Goal: Check status: Check status

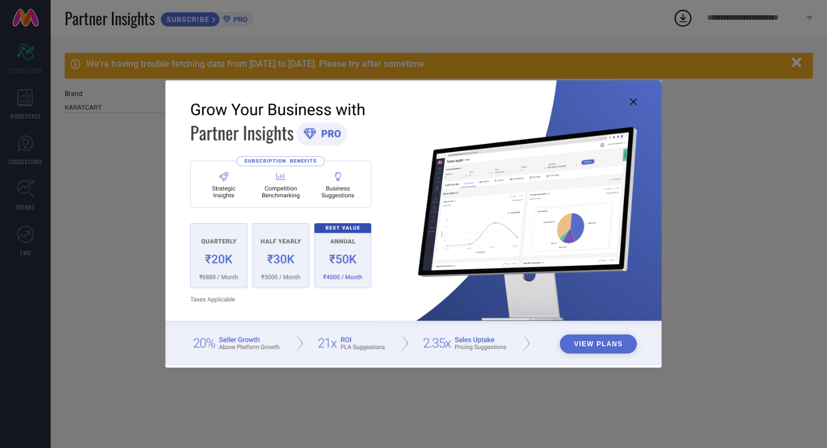
type input "All"
click at [634, 101] on icon at bounding box center [633, 101] width 7 height 7
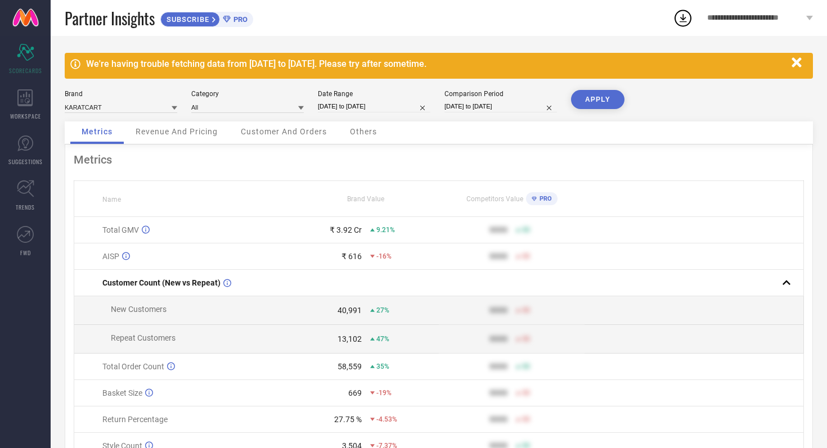
select select "2025"
select select "1"
select select "2025"
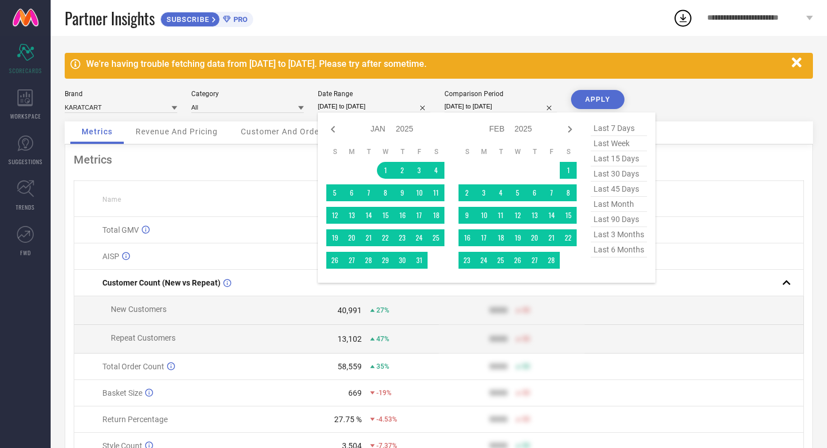
click at [396, 110] on input "[DATE] to [DATE]" at bounding box center [374, 107] width 112 height 12
click at [568, 132] on icon at bounding box center [570, 129] width 4 height 7
select select "1"
select select "2025"
select select "2"
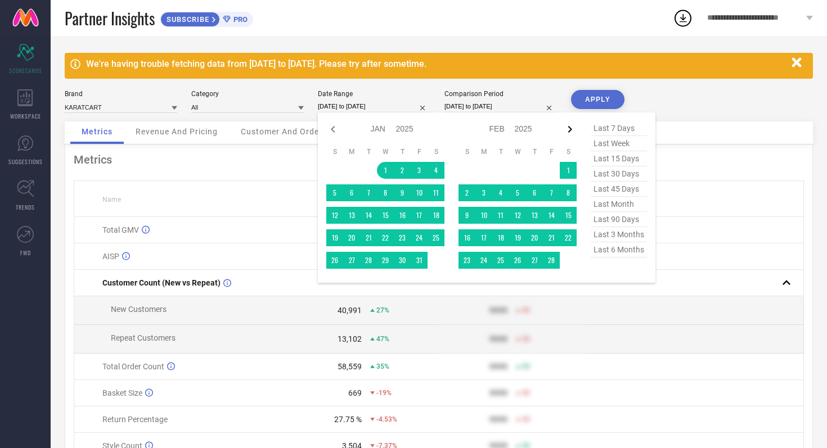
select select "2025"
click at [568, 132] on icon at bounding box center [570, 129] width 4 height 7
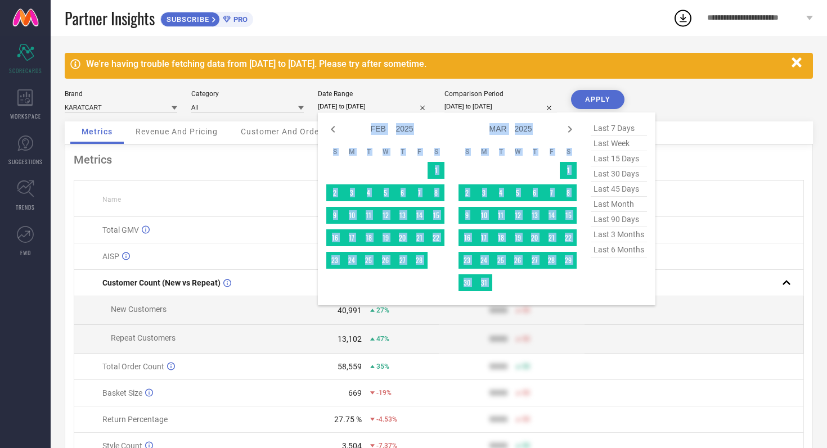
select select "2"
select select "2025"
select select "3"
select select "2025"
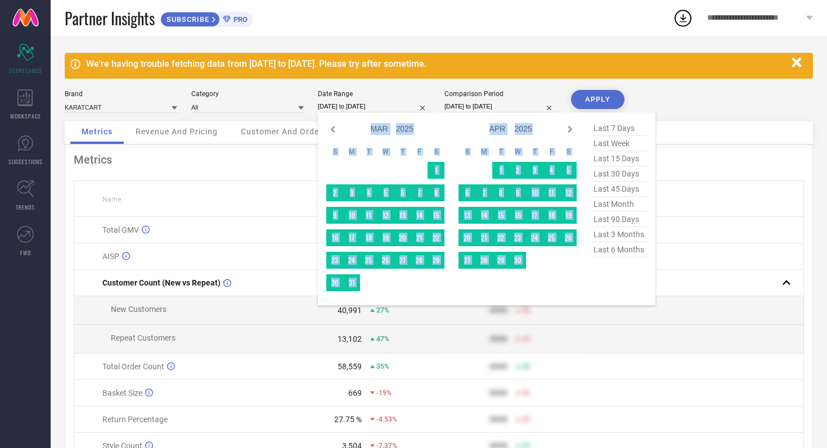
click at [568, 132] on icon at bounding box center [570, 129] width 4 height 7
select select "3"
select select "2025"
select select "4"
select select "2025"
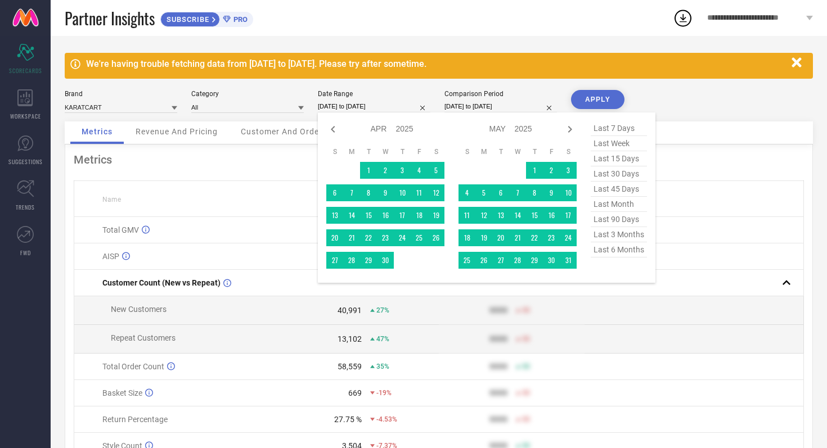
click at [602, 203] on span "last month" at bounding box center [618, 204] width 56 height 15
type input "[DATE] to [DATE]"
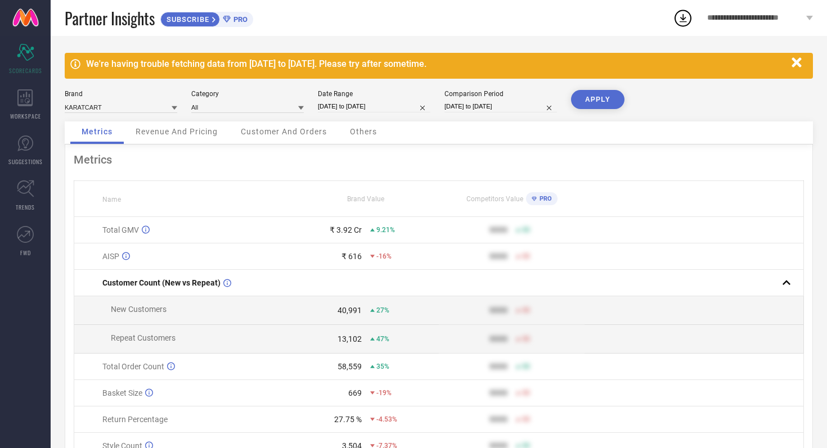
click at [590, 100] on button "APPLY" at bounding box center [597, 99] width 53 height 19
click at [400, 109] on input "[DATE] to [DATE]" at bounding box center [374, 107] width 112 height 12
select select "6"
select select "2025"
select select "7"
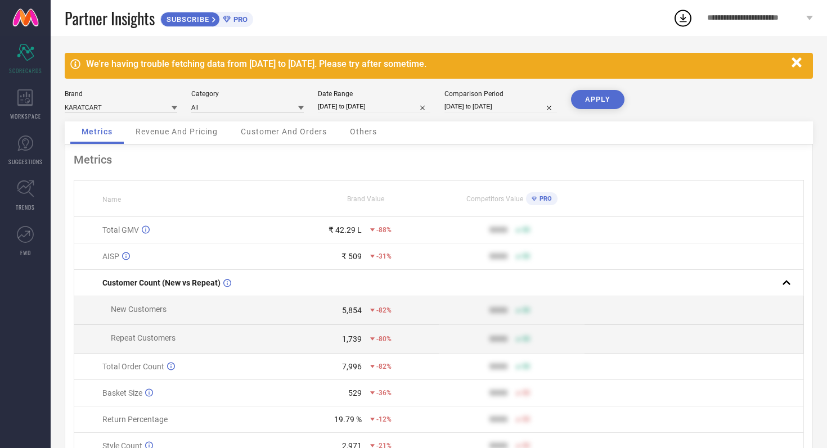
select select "2025"
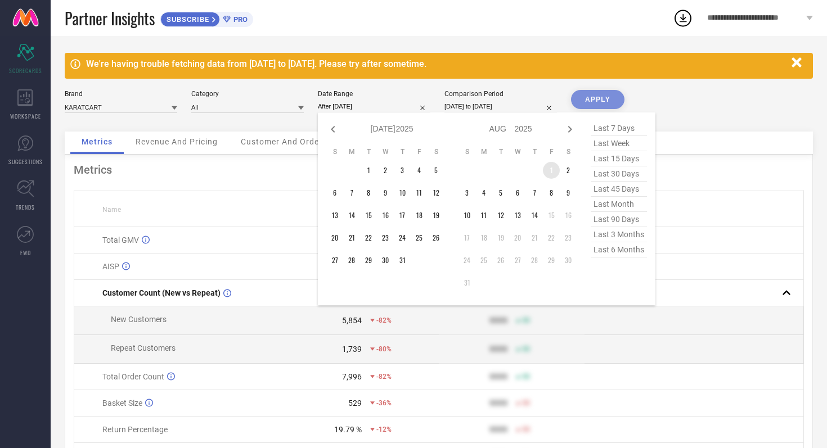
click at [545, 173] on td "1" at bounding box center [551, 170] width 17 height 17
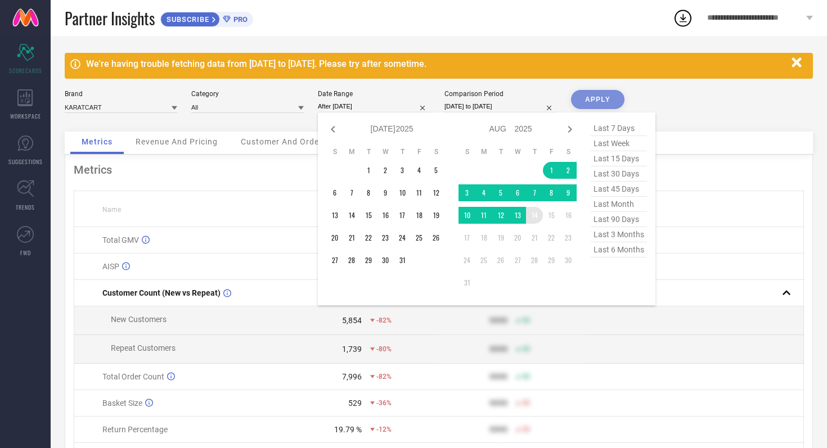
type input "[DATE] to [DATE]"
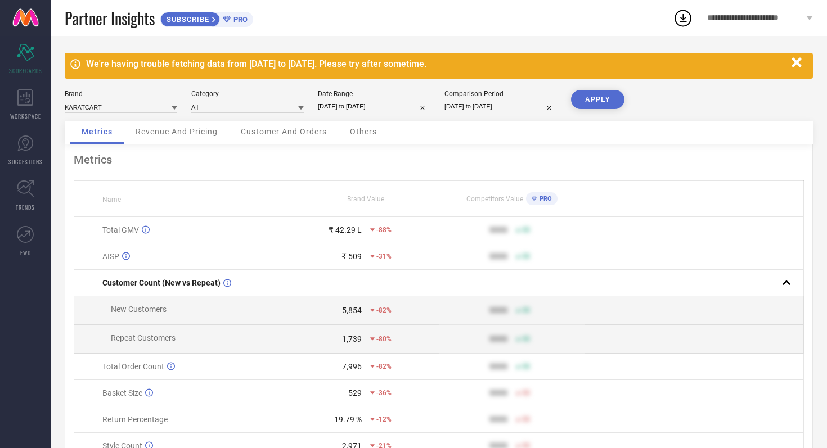
select select "2024"
select select "1"
select select "2024"
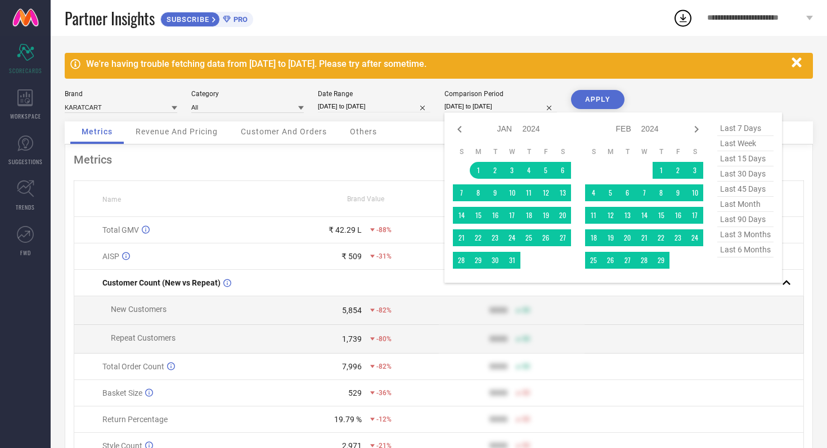
click at [524, 107] on input "[DATE] to [DATE]" at bounding box center [500, 107] width 112 height 12
click at [695, 125] on icon at bounding box center [695, 129] width 13 height 13
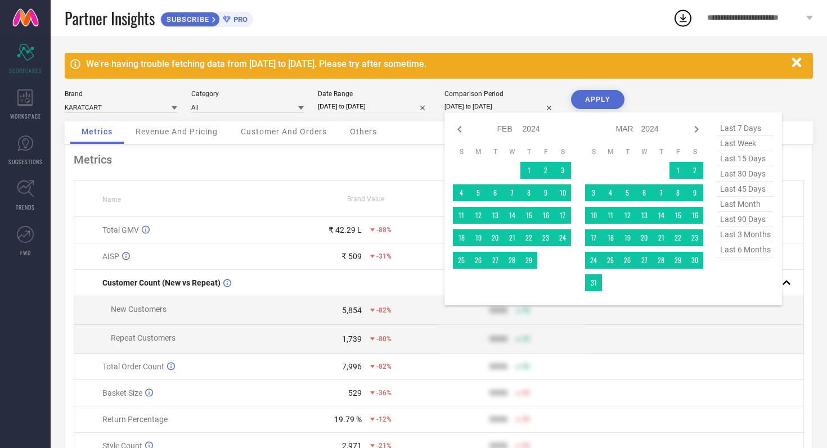
click at [695, 125] on icon at bounding box center [695, 129] width 13 height 13
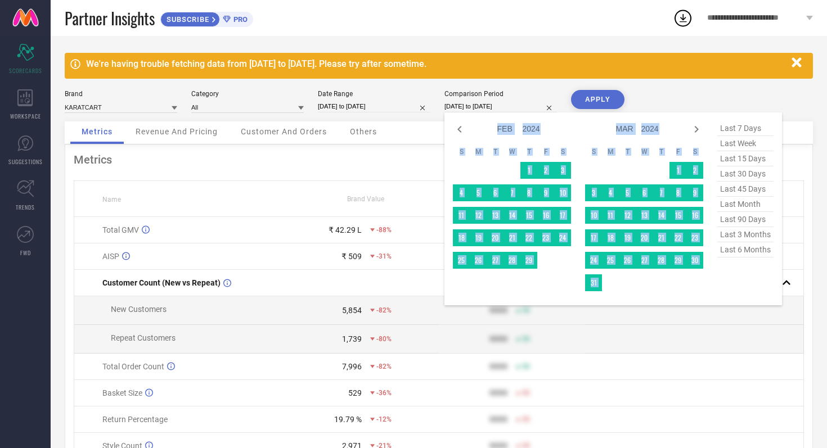
select select "3"
select select "2024"
select select "4"
select select "2024"
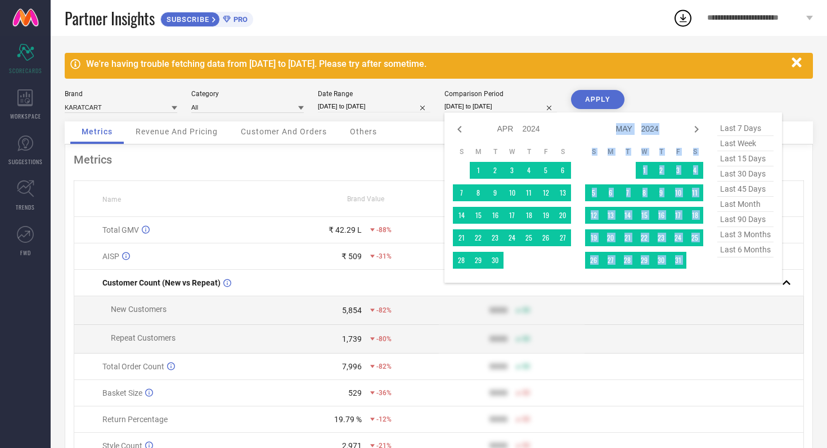
click at [695, 125] on icon at bounding box center [695, 129] width 13 height 13
select select "4"
select select "2024"
select select "5"
select select "2024"
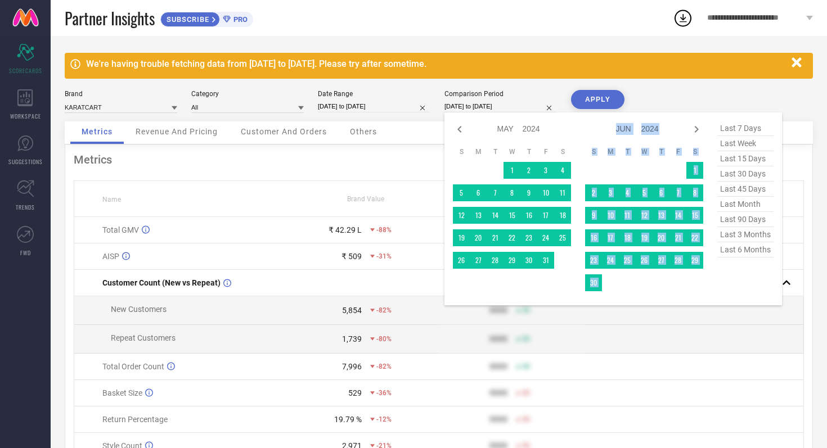
click at [695, 125] on icon at bounding box center [695, 129] width 13 height 13
select select "5"
select select "2024"
select select "6"
select select "2024"
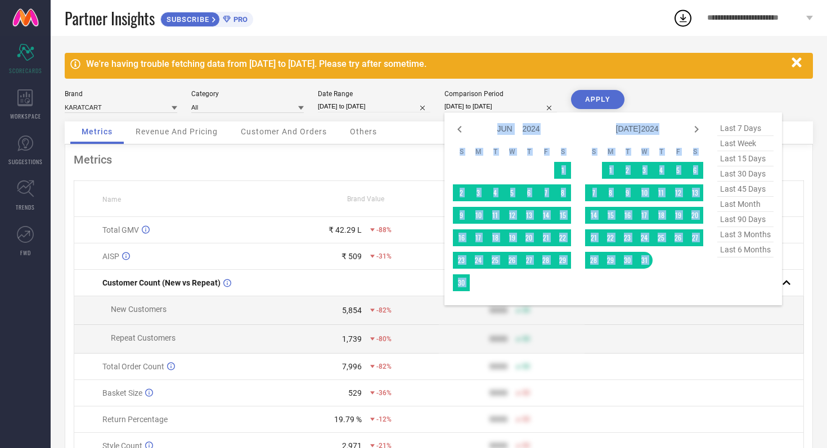
click at [695, 125] on icon at bounding box center [695, 129] width 13 height 13
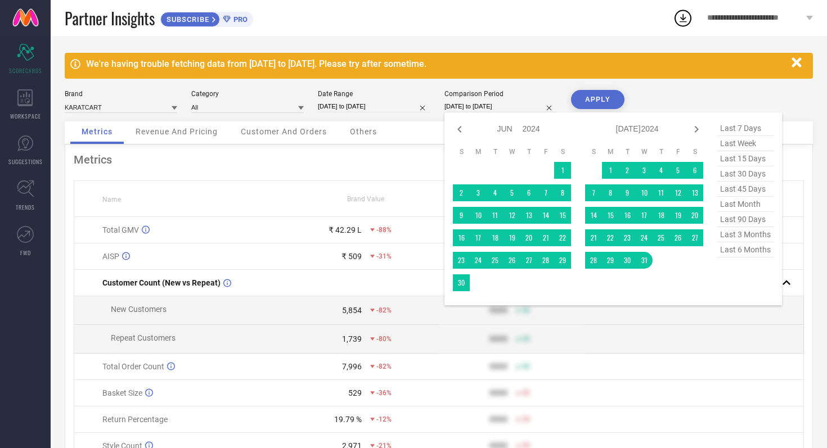
select select "6"
select select "2024"
select select "7"
select select "2024"
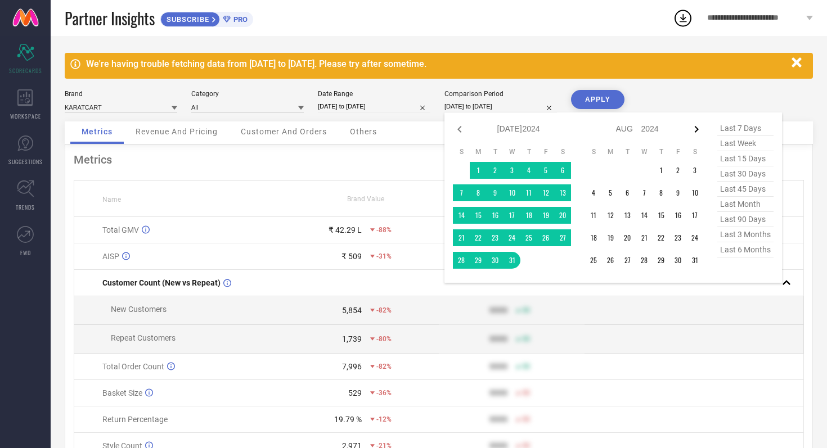
click at [695, 125] on icon at bounding box center [695, 129] width 13 height 13
select select "7"
select select "2024"
select select "8"
select select "2024"
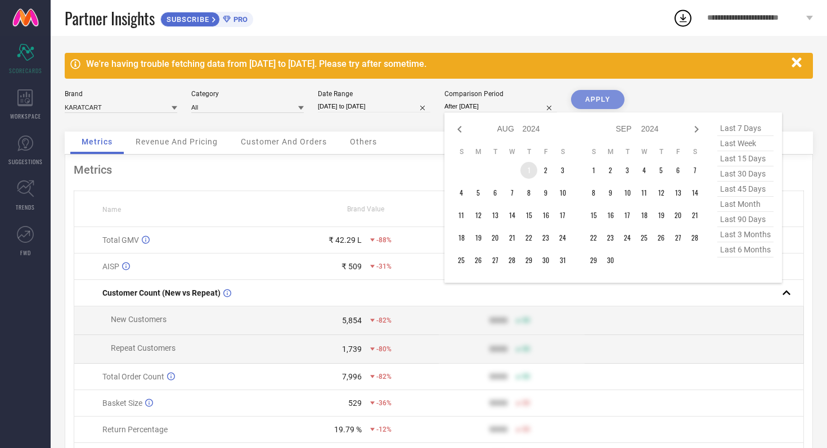
click at [527, 171] on td "1" at bounding box center [528, 170] width 17 height 17
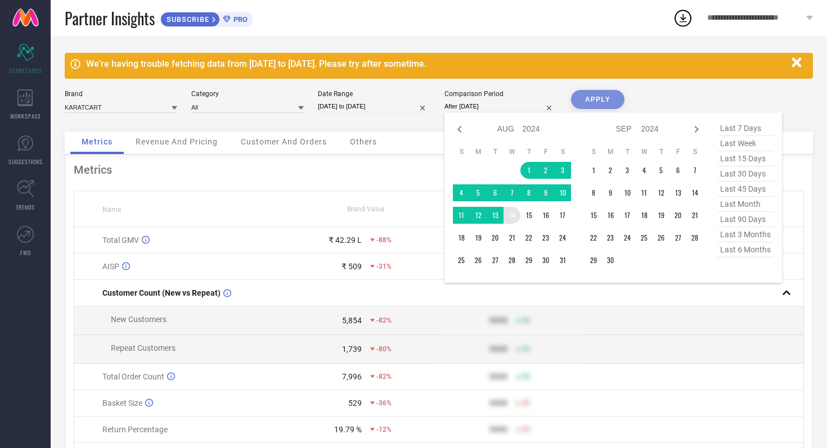
type input "[DATE] to [DATE]"
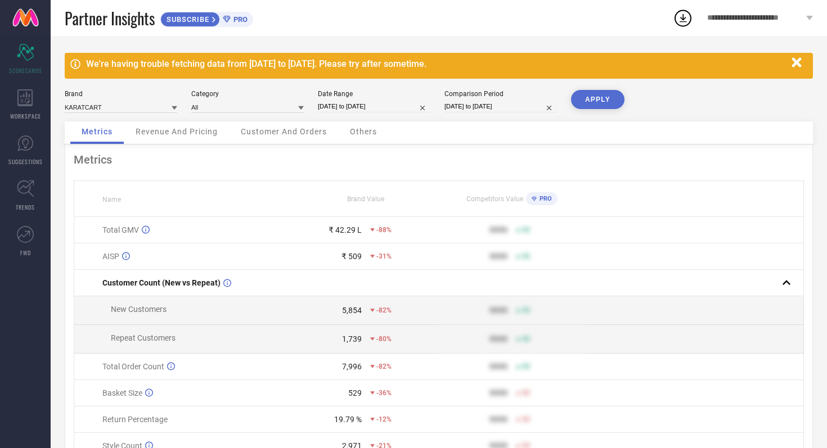
click at [608, 103] on button "APPLY" at bounding box center [597, 99] width 53 height 19
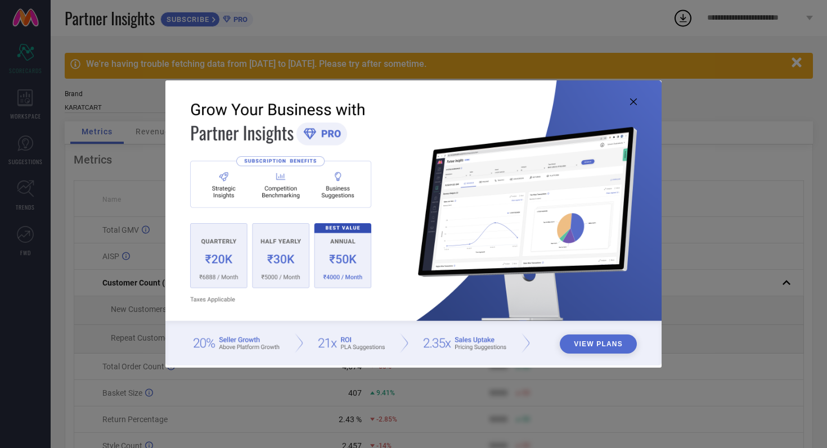
click at [634, 100] on icon at bounding box center [633, 101] width 7 height 7
